Goal: Information Seeking & Learning: Learn about a topic

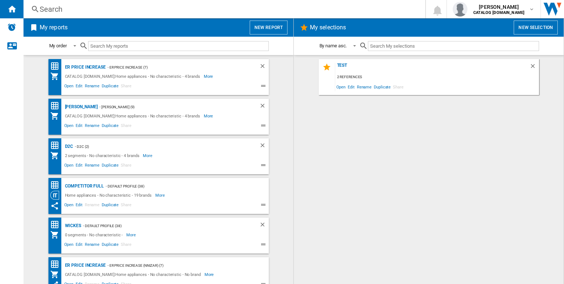
click at [226, 11] on div "Search" at bounding box center [223, 9] width 367 height 10
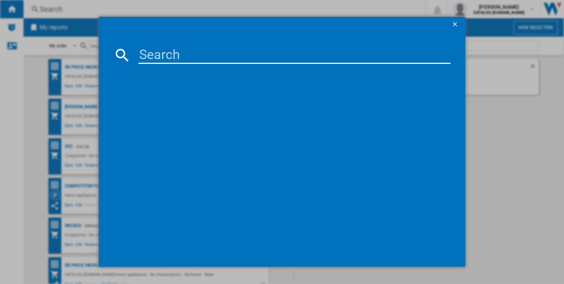
click at [216, 52] on input at bounding box center [294, 55] width 312 height 18
paste input "HKB64420NB"
type input "HKB64420NB"
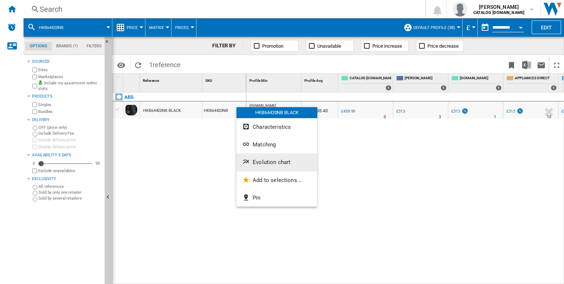
click at [262, 168] on button "Evolution chart" at bounding box center [277, 163] width 81 height 18
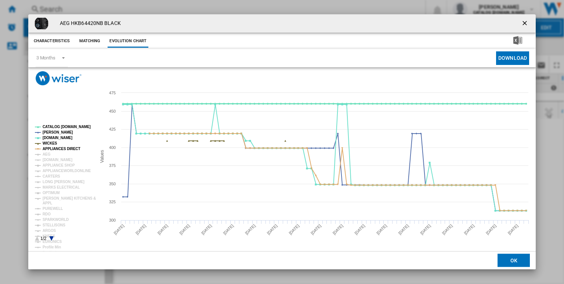
click at [68, 126] on tspan "CATALOG [DOMAIN_NAME]" at bounding box center [67, 127] width 48 height 4
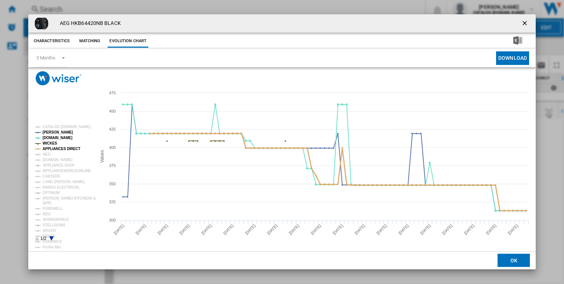
click at [54, 148] on tspan "APPLIANCES DIRECT" at bounding box center [62, 149] width 38 height 4
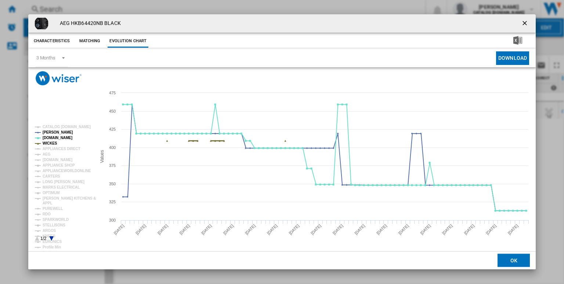
click at [48, 143] on tspan "WICKES" at bounding box center [50, 143] width 15 height 4
click at [53, 238] on rect "Product popup" at bounding box center [62, 183] width 61 height 122
click at [48, 230] on tspan "ARGOS" at bounding box center [50, 231] width 14 height 4
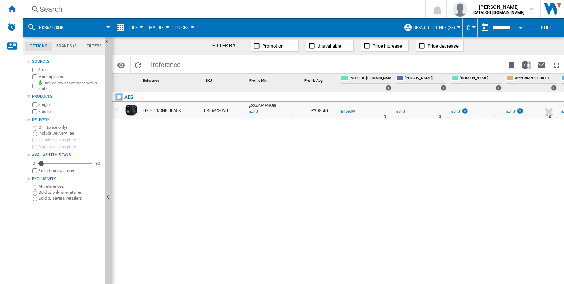
click at [252, 6] on div "Search" at bounding box center [223, 9] width 367 height 10
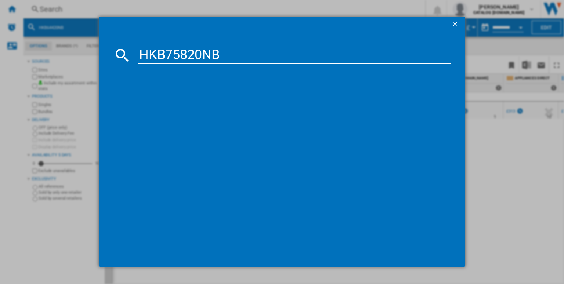
type input "HKB75820NB"
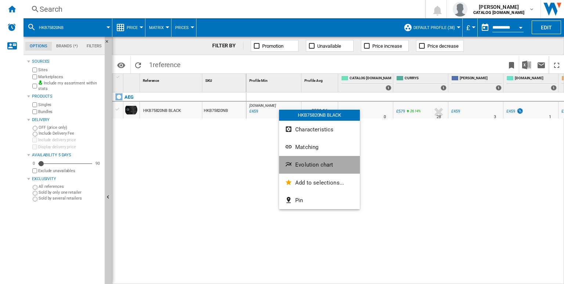
click at [306, 169] on button "Evolution chart" at bounding box center [319, 165] width 81 height 18
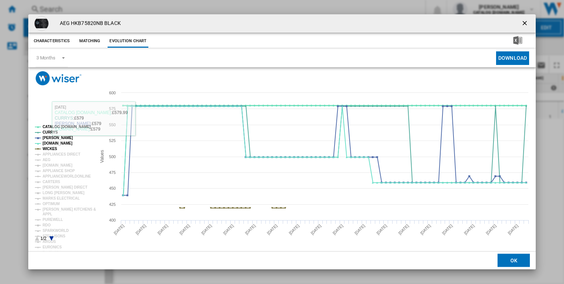
click at [51, 128] on tspan "CATALOG [DOMAIN_NAME]" at bounding box center [67, 127] width 48 height 4
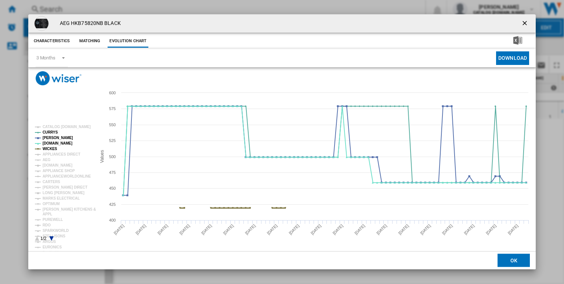
click at [50, 148] on tspan "WICKES" at bounding box center [50, 149] width 15 height 4
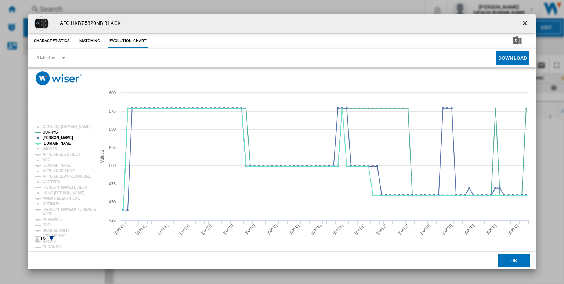
click at [51, 238] on icon "Product popup" at bounding box center [51, 239] width 4 height 4
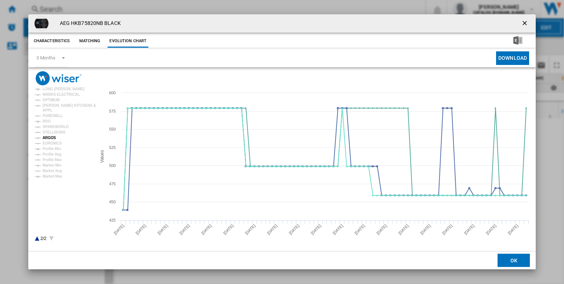
click at [47, 138] on tspan "ARGOS" at bounding box center [50, 138] width 14 height 4
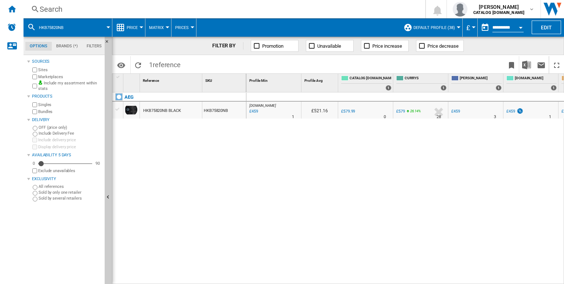
click at [249, 10] on div "Search" at bounding box center [223, 9] width 367 height 10
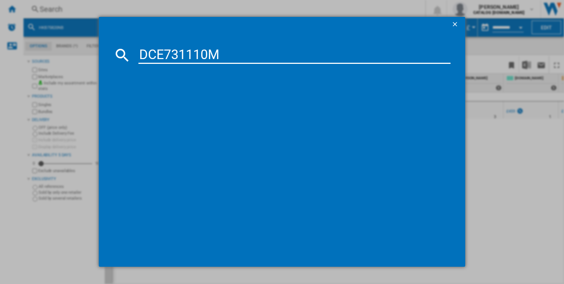
type input "DCE731110M"
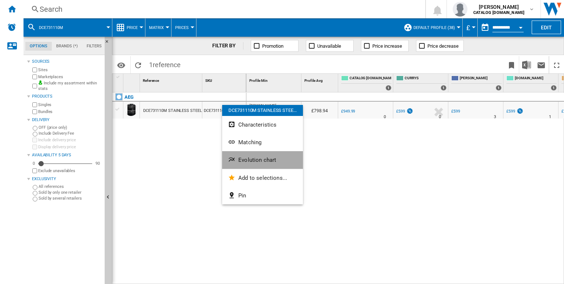
click at [250, 165] on button "Evolution chart" at bounding box center [262, 160] width 81 height 18
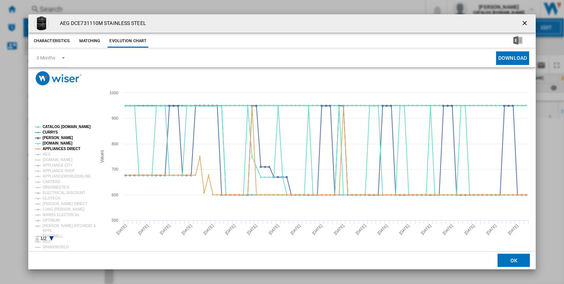
click at [73, 127] on tspan "CATALOG [DOMAIN_NAME]" at bounding box center [67, 127] width 48 height 4
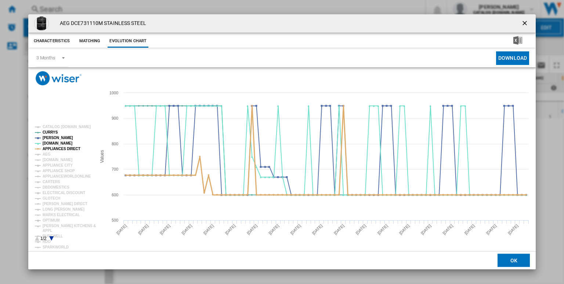
click at [64, 147] on tspan "APPLIANCES DIRECT" at bounding box center [62, 149] width 38 height 4
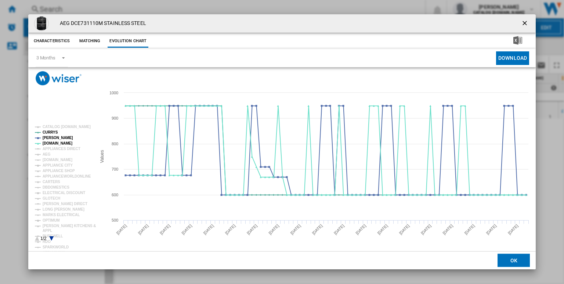
click at [51, 234] on rect "Product popup" at bounding box center [62, 183] width 61 height 122
click at [51, 238] on icon "Product popup" at bounding box center [51, 239] width 4 height 4
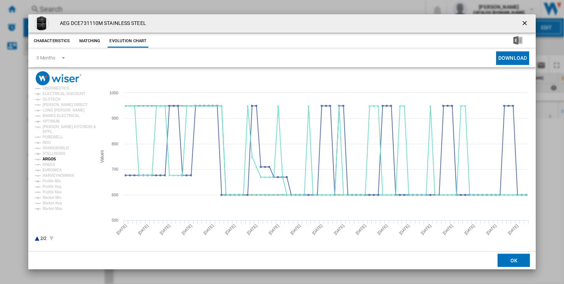
click at [46, 160] on tspan "ARGOS" at bounding box center [50, 159] width 14 height 4
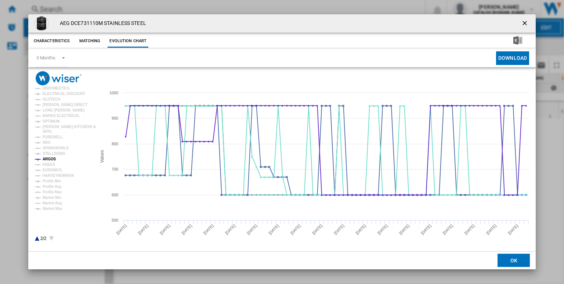
click at [285, 9] on div "AEG DCE731110M STAINLESS STEEL Characteristics Matching Evolution chart price £…" at bounding box center [282, 142] width 564 height 284
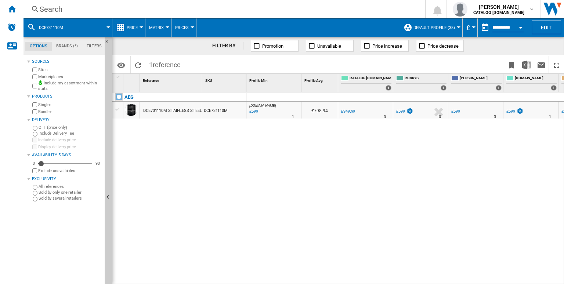
click at [277, 12] on div "Search" at bounding box center [223, 9] width 367 height 10
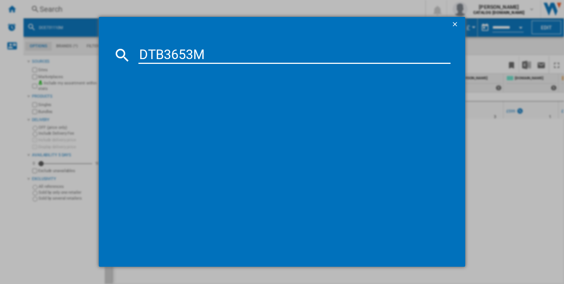
type input "DTB3653M"
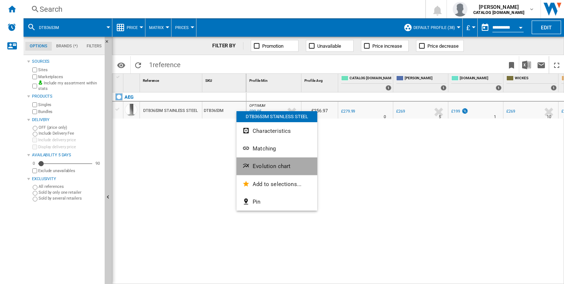
click at [264, 160] on button "Evolution chart" at bounding box center [277, 167] width 81 height 18
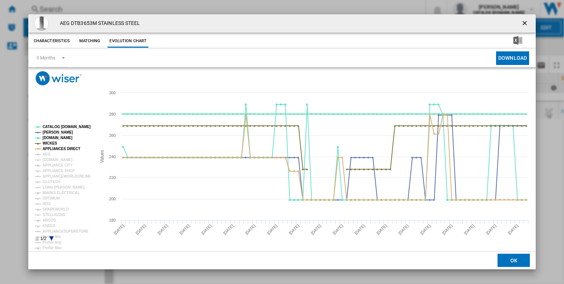
click at [78, 127] on tspan "CATALOG [DOMAIN_NAME]" at bounding box center [67, 127] width 48 height 4
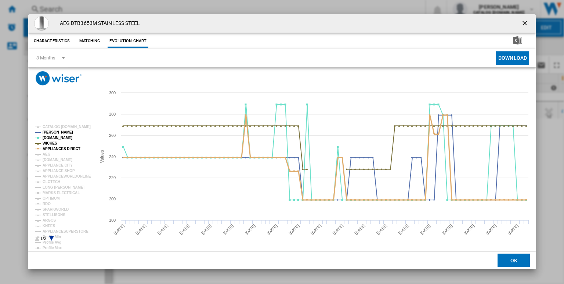
click at [55, 147] on tspan "APPLIANCES DIRECT" at bounding box center [62, 149] width 38 height 4
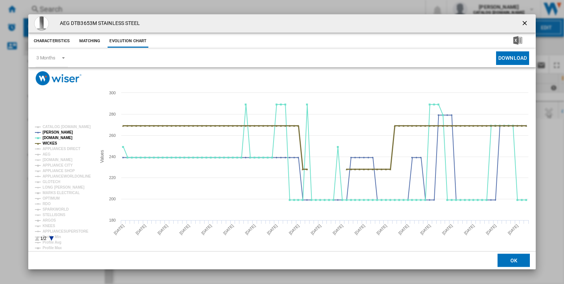
click at [50, 144] on tspan "WICKES" at bounding box center [50, 143] width 15 height 4
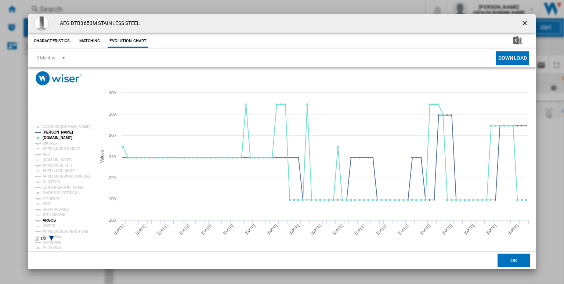
click at [48, 220] on tspan "ARGOS" at bounding box center [50, 221] width 14 height 4
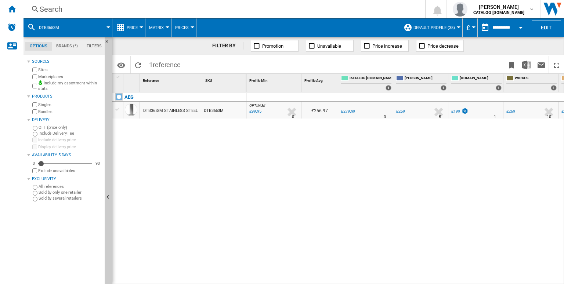
click at [230, 11] on div "Search" at bounding box center [223, 9] width 367 height 10
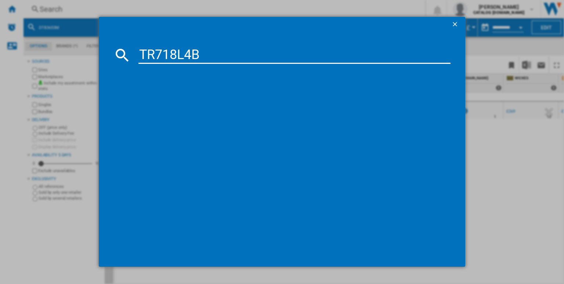
type input "TR718L4B"
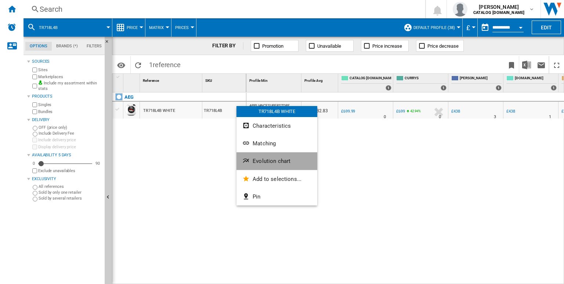
click at [265, 160] on span "Evolution chart" at bounding box center [272, 161] width 38 height 7
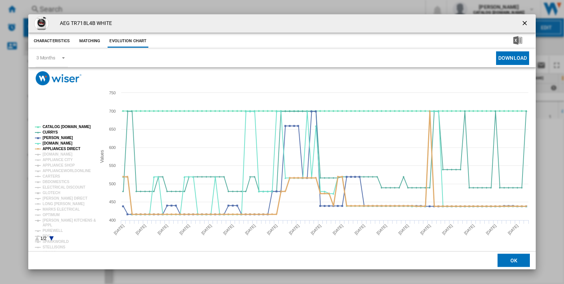
click at [53, 149] on tspan "APPLIANCES DIRECT" at bounding box center [62, 149] width 38 height 4
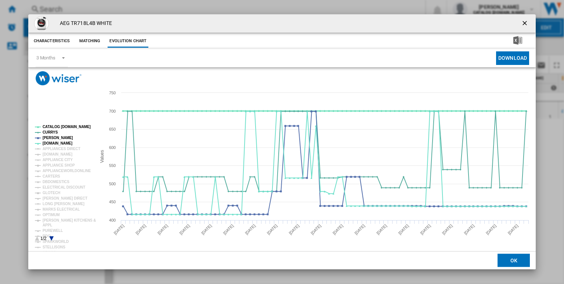
click at [73, 126] on tspan "CATALOG [DOMAIN_NAME]" at bounding box center [67, 127] width 48 height 4
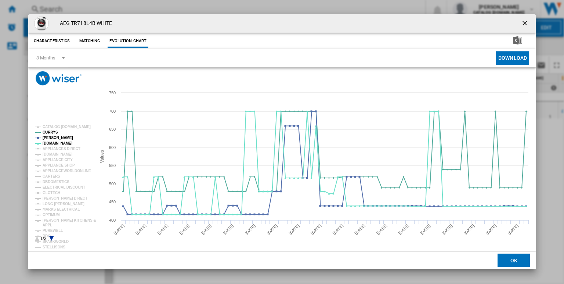
click at [52, 238] on icon "Product popup" at bounding box center [51, 239] width 4 height 4
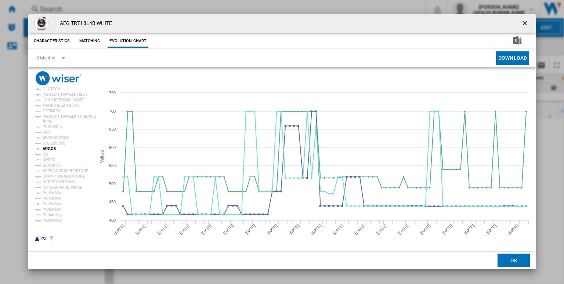
click at [51, 148] on tspan "ARGOS" at bounding box center [50, 149] width 14 height 4
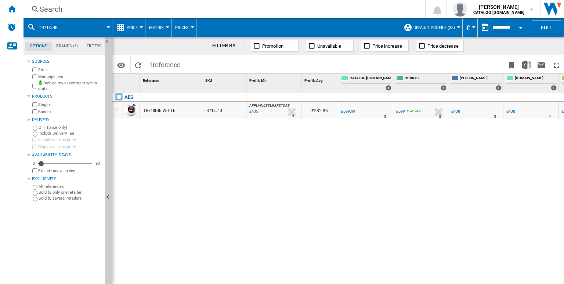
click at [265, 8] on div "Search" at bounding box center [223, 9] width 367 height 10
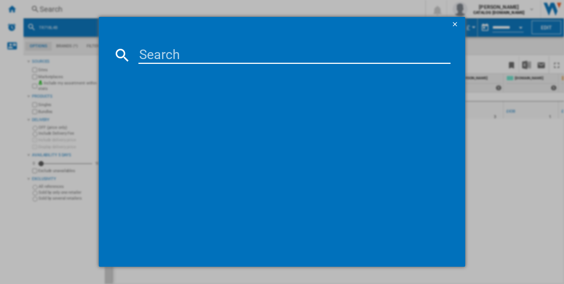
type input "FSB42607Z"
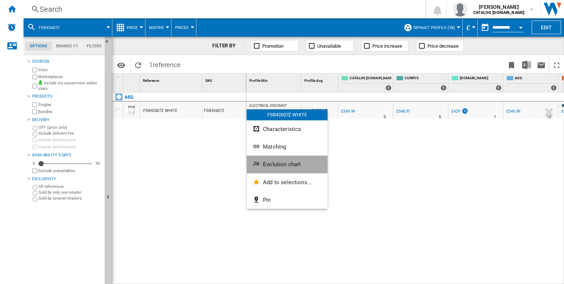
click at [279, 162] on span "Evolution chart" at bounding box center [282, 164] width 38 height 7
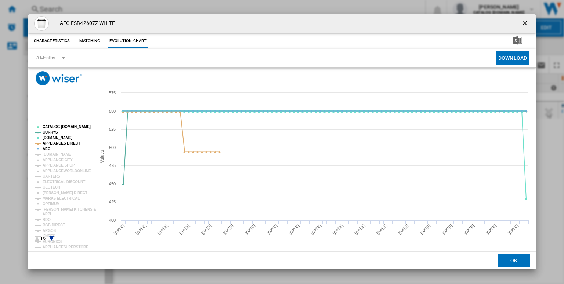
click at [67, 125] on tspan "CATALOG [DOMAIN_NAME]" at bounding box center [67, 127] width 48 height 4
click at [46, 145] on tspan "APPLIANCES DIRECT" at bounding box center [62, 143] width 38 height 4
click at [44, 148] on tspan "AEG" at bounding box center [47, 149] width 8 height 4
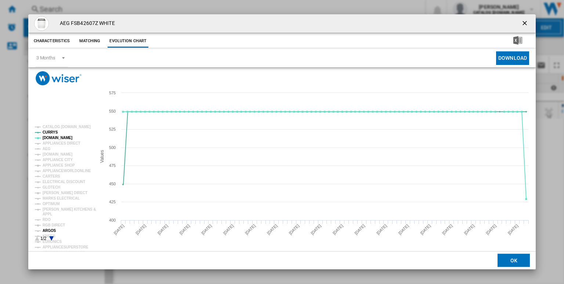
click at [48, 231] on tspan "ARGOS" at bounding box center [50, 231] width 14 height 4
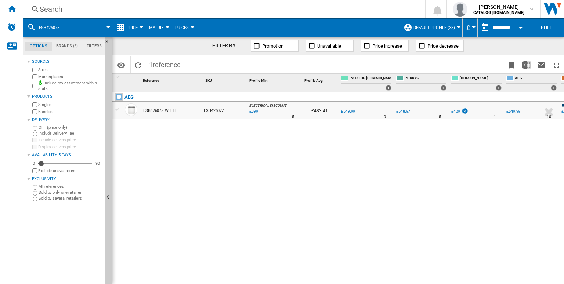
click at [259, 15] on div "Search Search 0 [PERSON_NAME] CATALOG [DOMAIN_NAME] CATALOG [DOMAIN_NAME] My se…" at bounding box center [294, 9] width 541 height 18
click at [251, 14] on div "Search" at bounding box center [223, 9] width 367 height 10
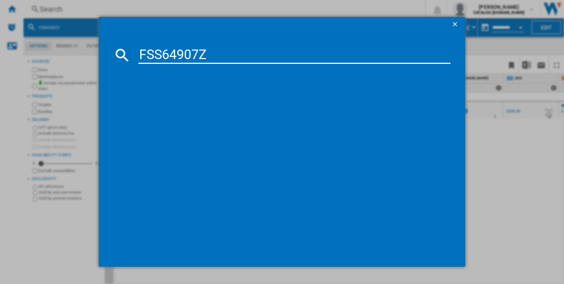
type input "FSS64907Z"
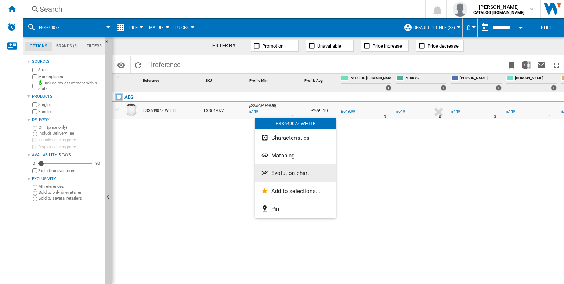
click at [278, 176] on span "Evolution chart" at bounding box center [290, 173] width 38 height 7
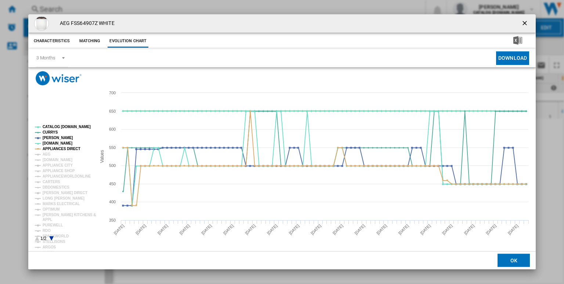
click at [83, 127] on tspan "CATALOG [DOMAIN_NAME]" at bounding box center [67, 127] width 48 height 4
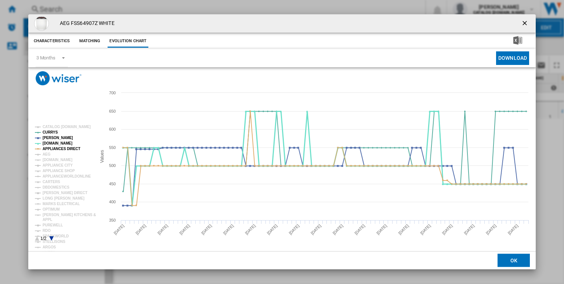
click at [49, 144] on tspan "[DOMAIN_NAME]" at bounding box center [58, 143] width 30 height 4
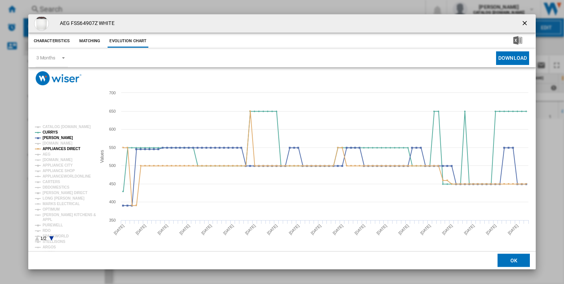
click at [49, 144] on tspan "[DOMAIN_NAME]" at bounding box center [58, 143] width 30 height 4
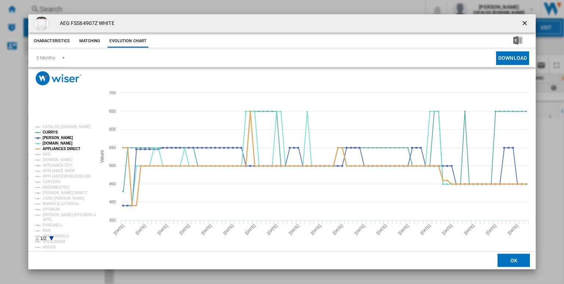
click at [62, 148] on tspan "APPLIANCES DIRECT" at bounding box center [62, 149] width 38 height 4
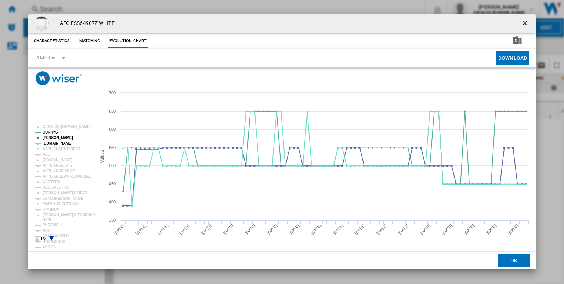
click at [53, 236] on rect "Product popup" at bounding box center [62, 183] width 61 height 122
click at [50, 237] on icon "Product popup" at bounding box center [51, 239] width 4 height 4
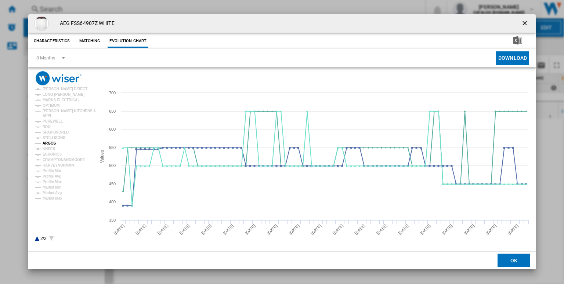
click at [43, 144] on tspan "ARGOS" at bounding box center [50, 143] width 14 height 4
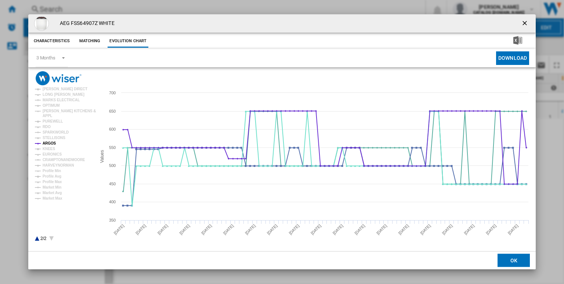
click at [43, 144] on tspan "ARGOS" at bounding box center [50, 143] width 14 height 4
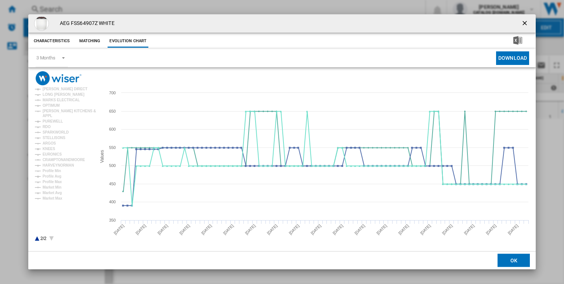
click at [47, 145] on tspan "ARGOS" at bounding box center [50, 143] width 14 height 4
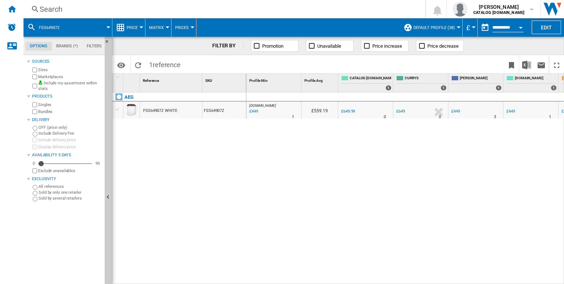
click at [296, 8] on div "Search" at bounding box center [223, 9] width 367 height 10
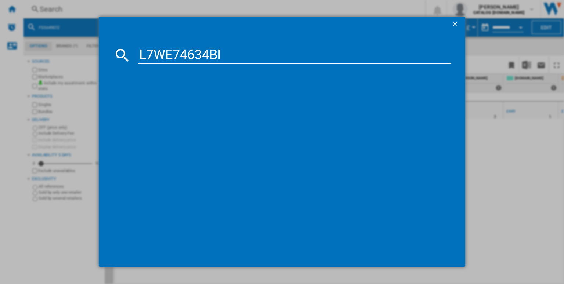
type input "L7WE74634BI"
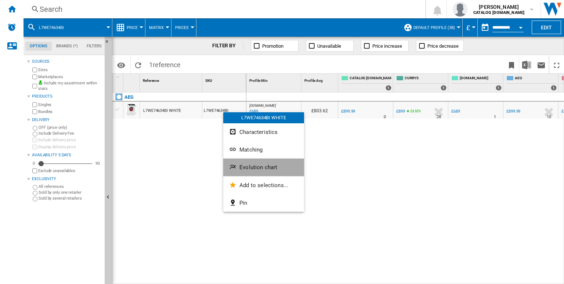
click at [249, 169] on span "Evolution chart" at bounding box center [258, 167] width 38 height 7
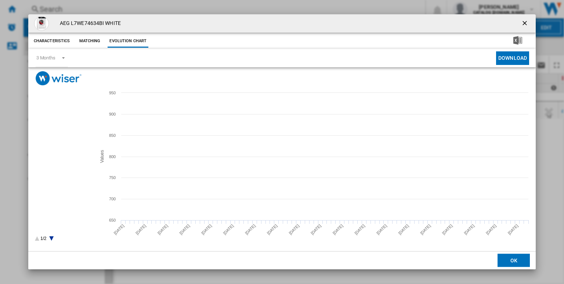
click at [54, 126] on tspan "CATALOG [DOMAIN_NAME]" at bounding box center [67, 127] width 48 height 4
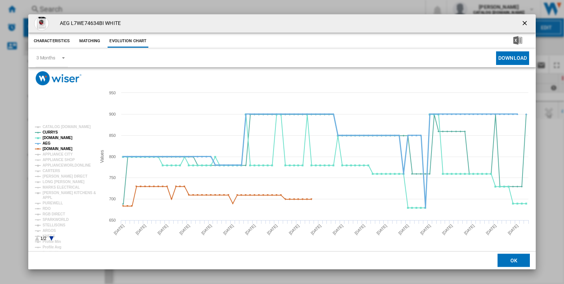
click at [46, 145] on tspan "AEG" at bounding box center [47, 143] width 8 height 4
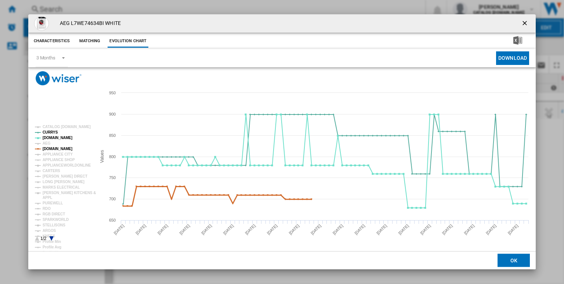
click at [59, 149] on tspan "[DOMAIN_NAME]" at bounding box center [58, 149] width 30 height 4
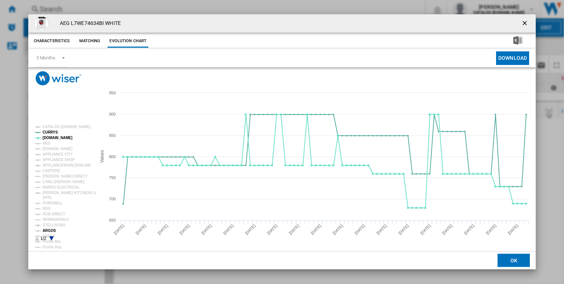
click at [48, 231] on tspan "ARGOS" at bounding box center [50, 231] width 14 height 4
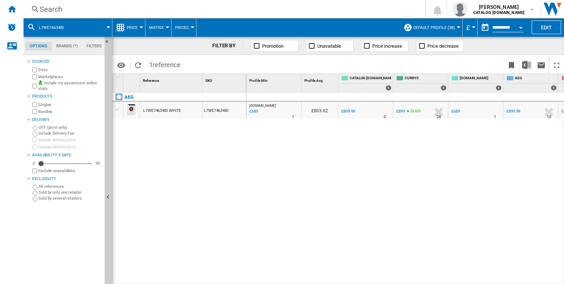
click at [250, 14] on div "Search" at bounding box center [223, 9] width 367 height 10
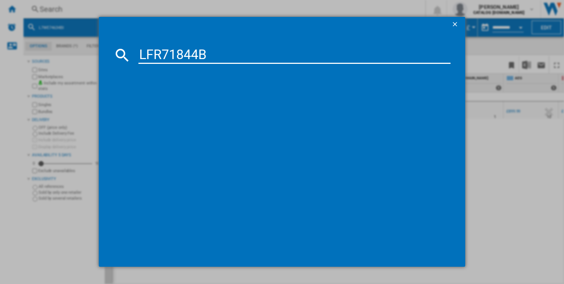
type input "LFR71844B"
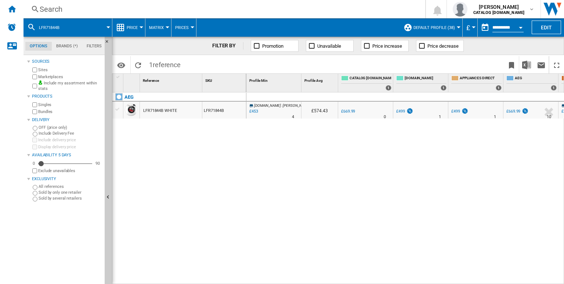
drag, startPoint x: 242, startPoint y: 108, endPoint x: 218, endPoint y: 118, distance: 26.5
click at [218, 118] on div at bounding box center [282, 142] width 564 height 284
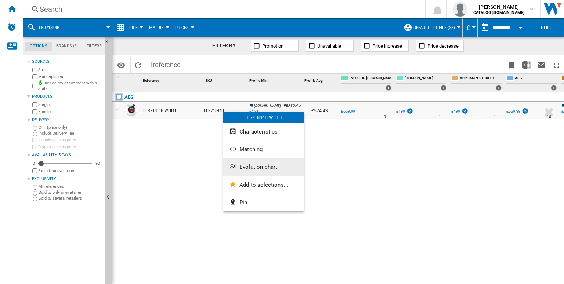
click at [256, 158] on button "Evolution chart" at bounding box center [263, 167] width 81 height 18
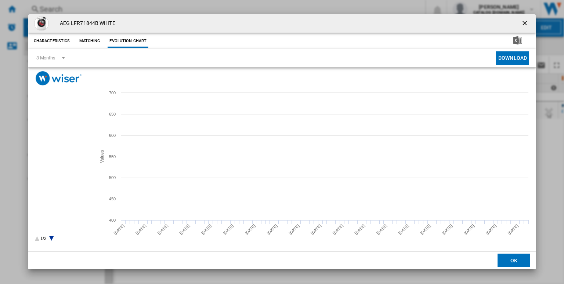
click at [48, 139] on tspan "APPLIANCES DIRECT" at bounding box center [62, 138] width 38 height 4
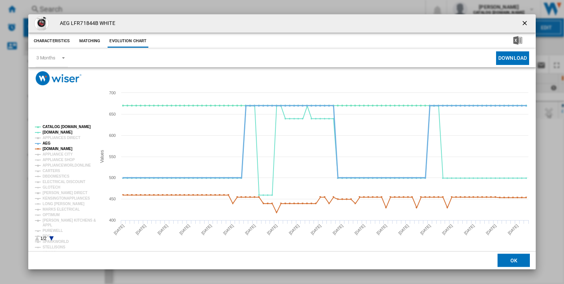
click at [48, 143] on tspan "AEG" at bounding box center [47, 143] width 8 height 4
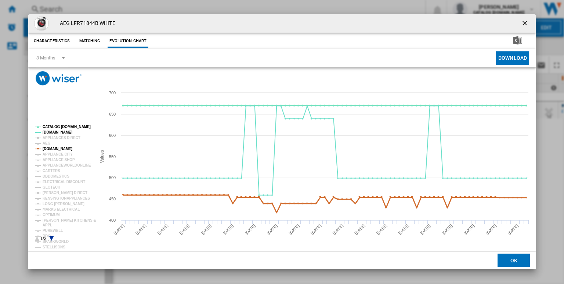
click at [59, 149] on tspan "[DOMAIN_NAME]" at bounding box center [58, 149] width 30 height 4
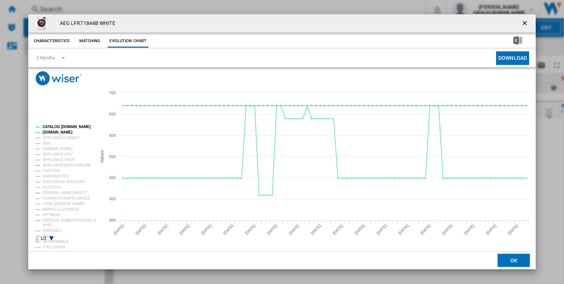
click at [52, 238] on icon "Product popup" at bounding box center [51, 239] width 4 height 4
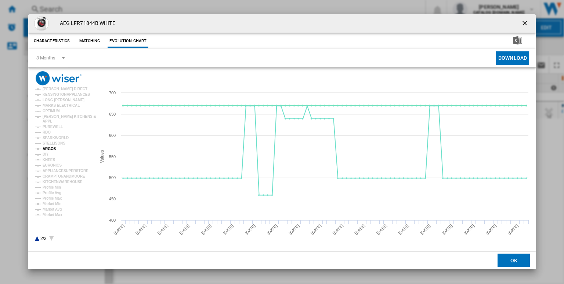
click at [51, 149] on tspan "ARGOS" at bounding box center [50, 149] width 14 height 4
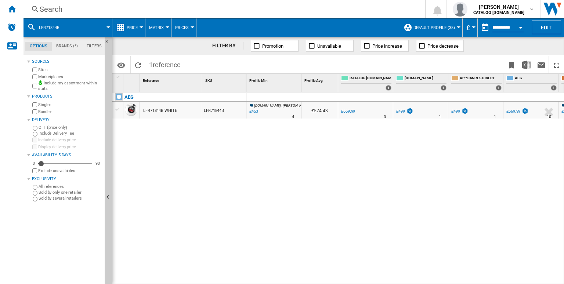
click at [237, 7] on div "Search" at bounding box center [223, 9] width 367 height 10
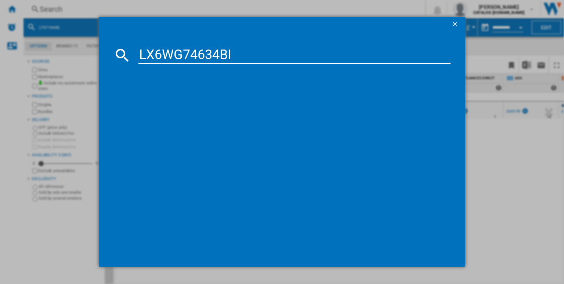
type input "LX6WG74634BI"
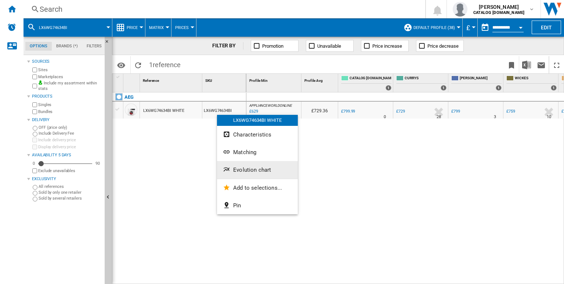
click at [244, 166] on button "Evolution chart" at bounding box center [257, 170] width 81 height 18
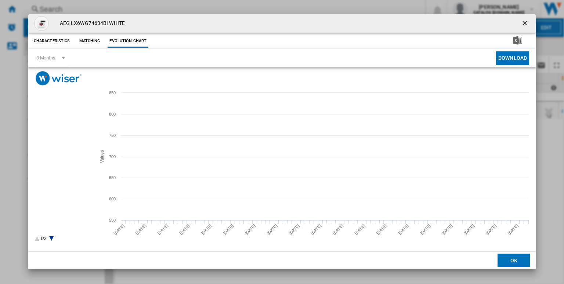
click at [57, 129] on tspan "CATALOG [DOMAIN_NAME]" at bounding box center [67, 127] width 48 height 4
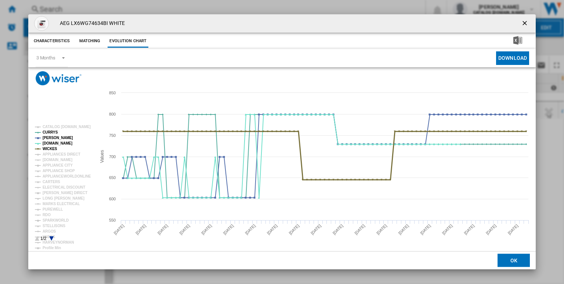
click at [49, 150] on tspan "WICKES" at bounding box center [50, 149] width 15 height 4
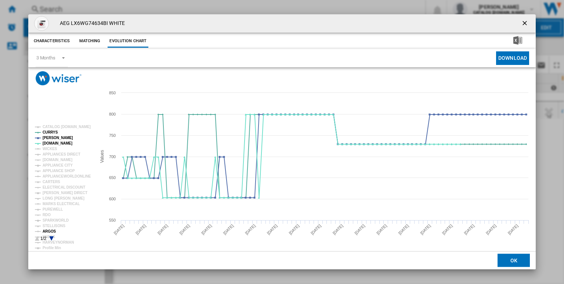
click at [47, 232] on tspan "ARGOS" at bounding box center [50, 232] width 14 height 4
